Goal: Task Accomplishment & Management: Manage account settings

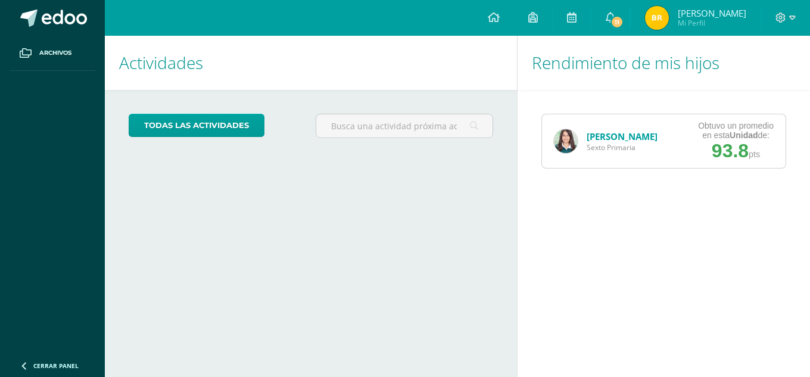
click at [613, 136] on link "[PERSON_NAME]" at bounding box center [622, 136] width 71 height 12
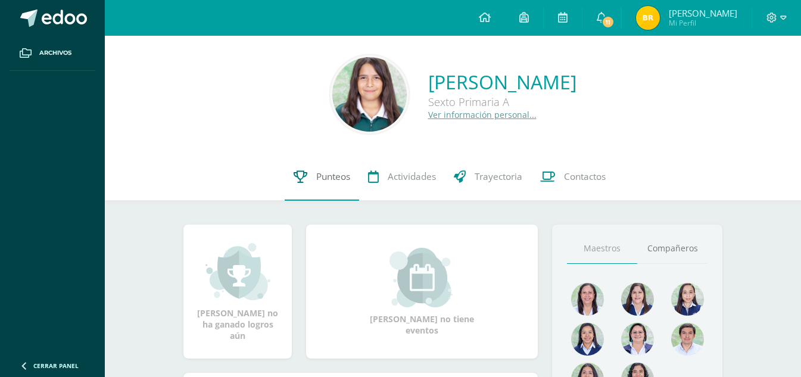
click at [326, 180] on span "Punteos" at bounding box center [333, 176] width 34 height 13
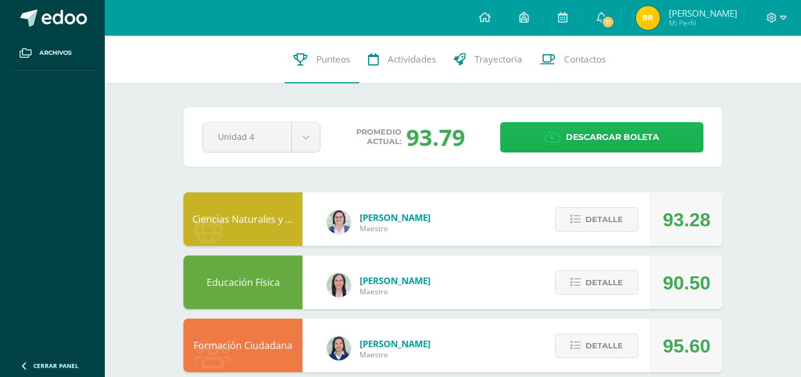
click at [598, 135] on span "Descargar boleta" at bounding box center [613, 137] width 94 height 29
